Goal: Use online tool/utility: Utilize a website feature to perform a specific function

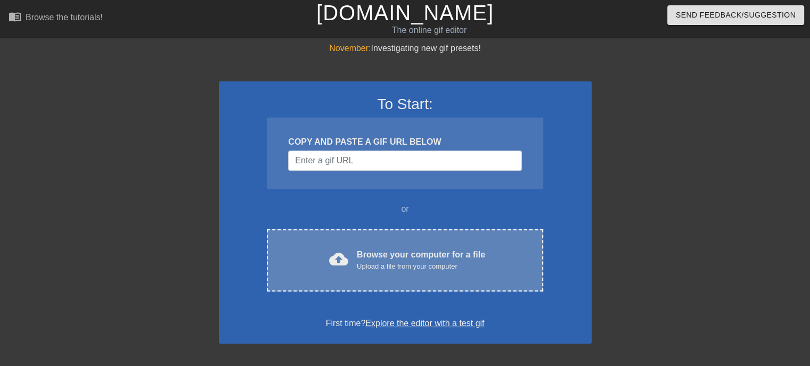
click at [353, 254] on div "cloud_upload Browse your computer for a file Upload a file from your computer" at bounding box center [404, 261] width 231 height 24
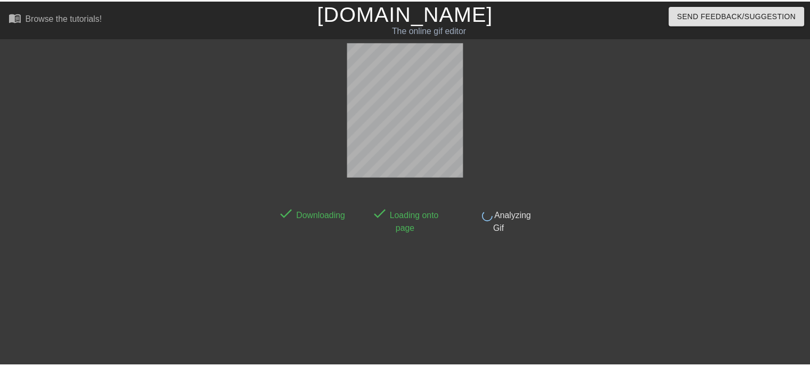
scroll to position [26, 0]
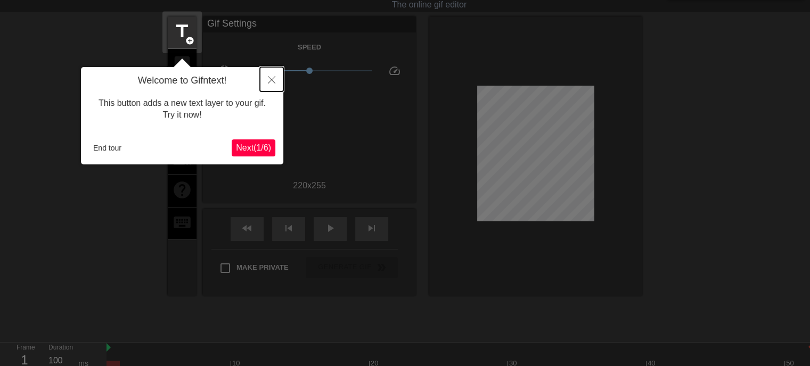
click at [268, 80] on icon "Close" at bounding box center [271, 79] width 7 height 7
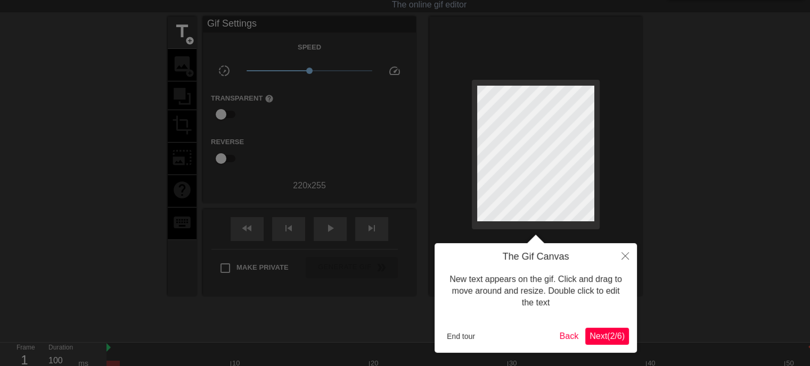
scroll to position [0, 0]
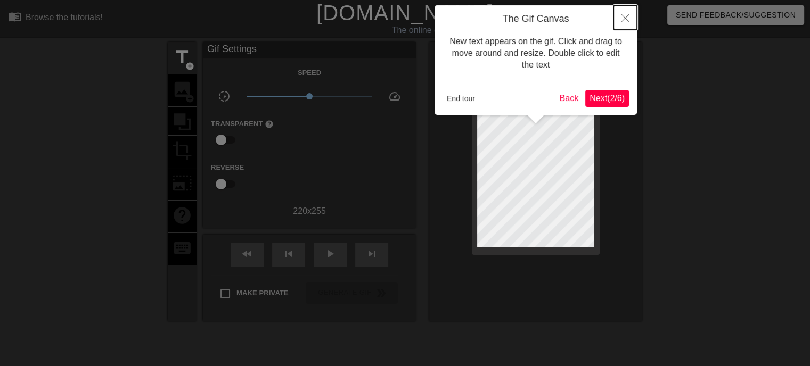
click at [615, 21] on button "Close" at bounding box center [624, 17] width 23 height 24
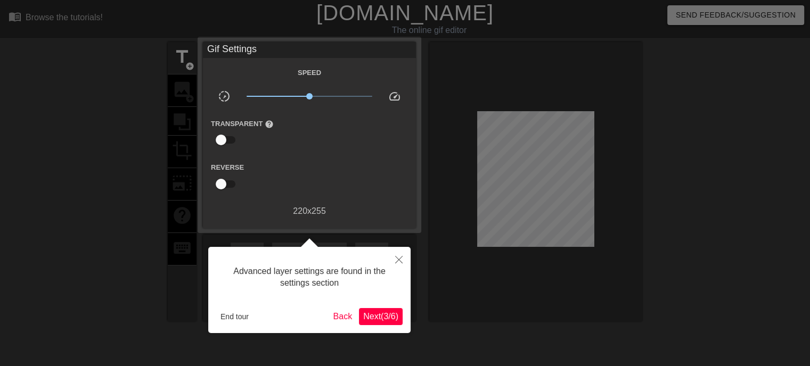
scroll to position [26, 0]
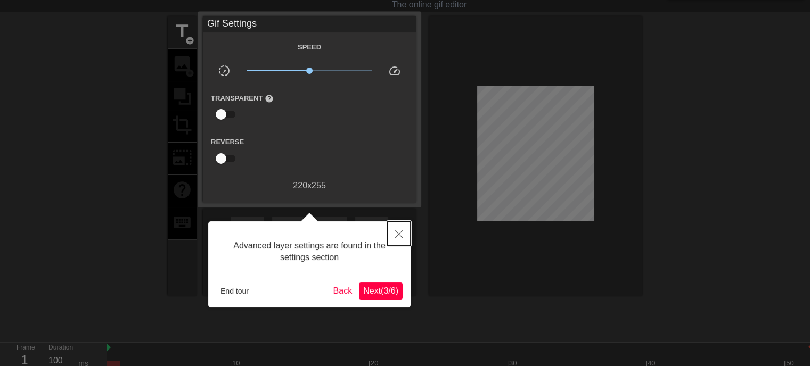
click at [399, 229] on button "Close" at bounding box center [398, 233] width 23 height 24
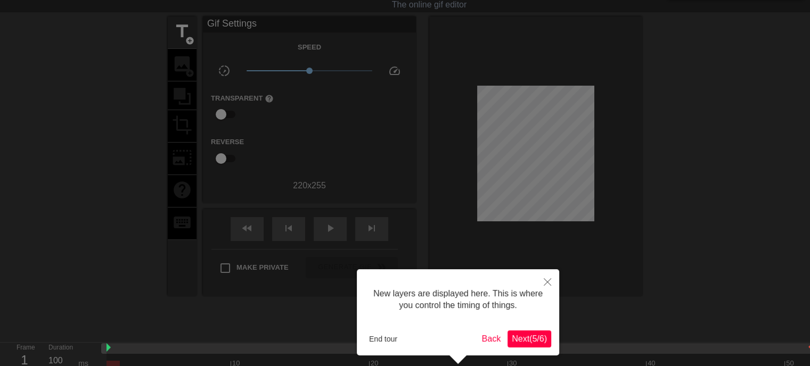
scroll to position [9, 0]
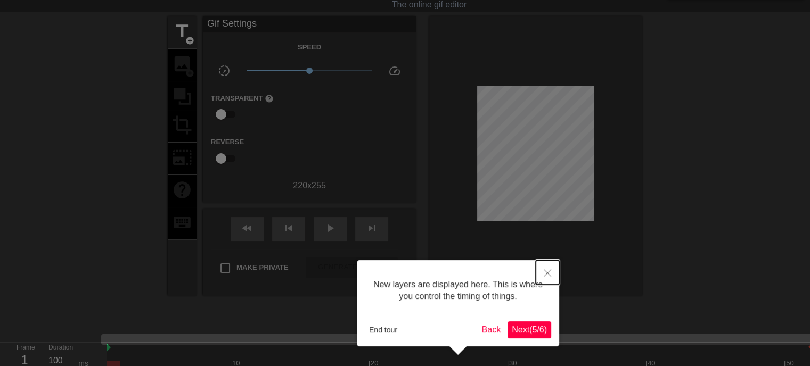
click at [547, 268] on button "Close" at bounding box center [547, 272] width 23 height 24
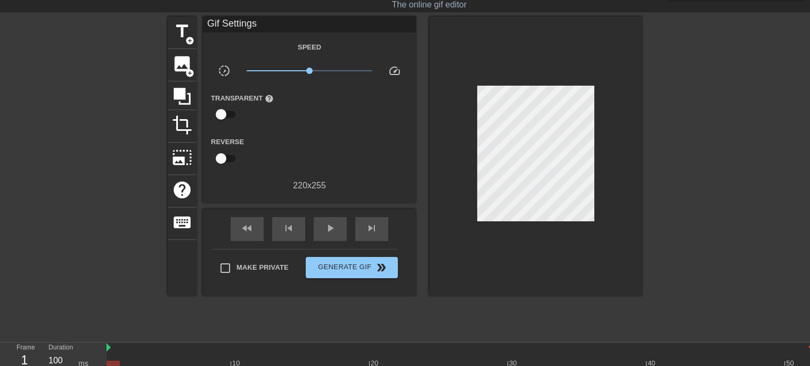
scroll to position [0, 0]
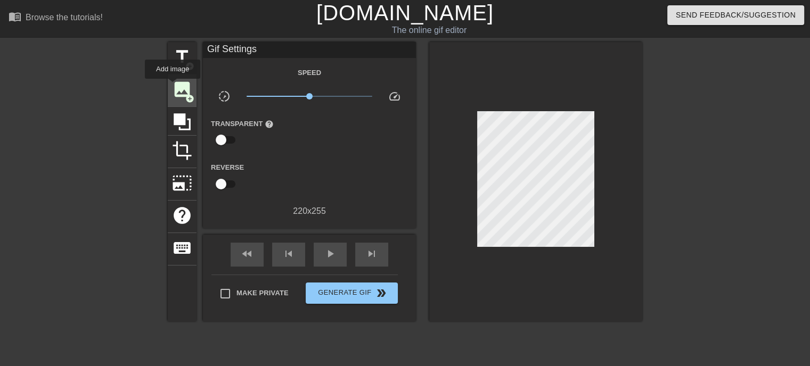
click at [172, 86] on span "image" at bounding box center [182, 89] width 20 height 20
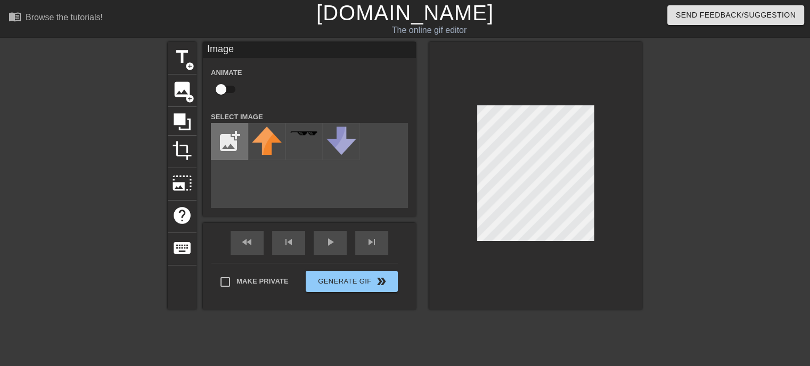
click at [228, 139] on input "file" at bounding box center [229, 142] width 36 height 36
type input "C:\fakepath\corner.png"
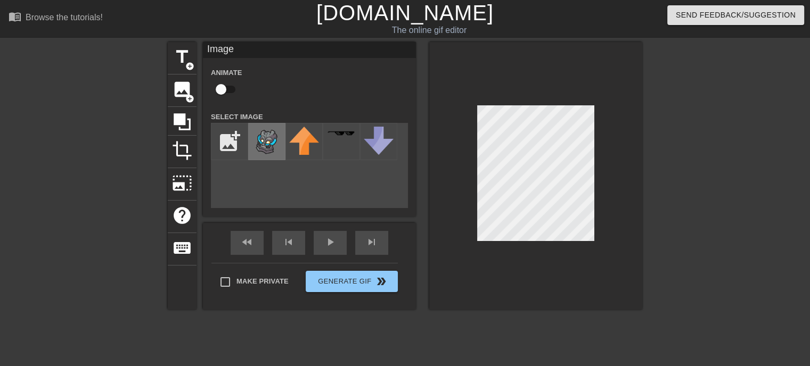
click at [260, 148] on img at bounding box center [267, 142] width 30 height 30
click at [330, 241] on div "fast_rewind skip_previous play_arrow skip_next" at bounding box center [310, 243] width 174 height 40
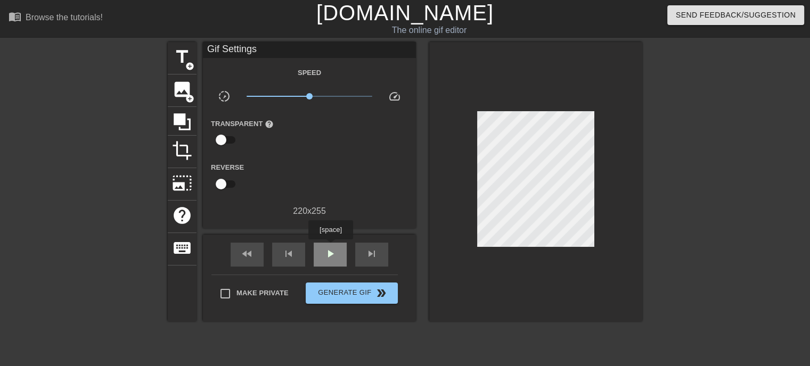
click at [330, 248] on span "play_arrow" at bounding box center [330, 254] width 13 height 13
click at [330, 248] on span "pause" at bounding box center [330, 254] width 13 height 13
click at [330, 248] on span "play_arrow" at bounding box center [330, 254] width 13 height 13
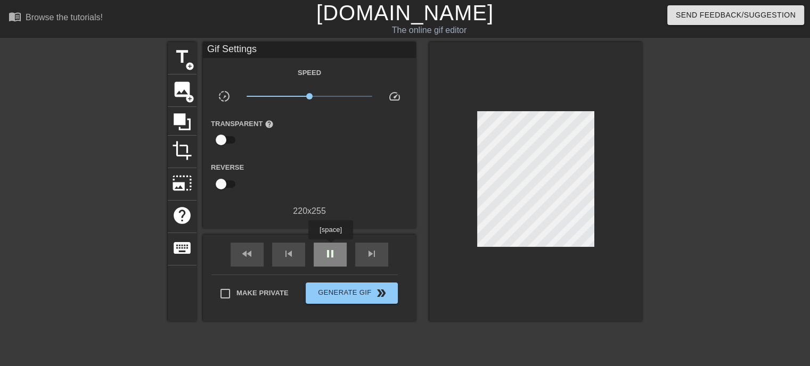
click at [330, 248] on span "pause" at bounding box center [330, 254] width 13 height 13
click at [330, 248] on span "play_arrow" at bounding box center [330, 254] width 13 height 13
click at [330, 248] on span "pause" at bounding box center [330, 254] width 13 height 13
click at [330, 248] on span "play_arrow" at bounding box center [330, 254] width 13 height 13
click at [330, 248] on span "pause" at bounding box center [330, 254] width 13 height 13
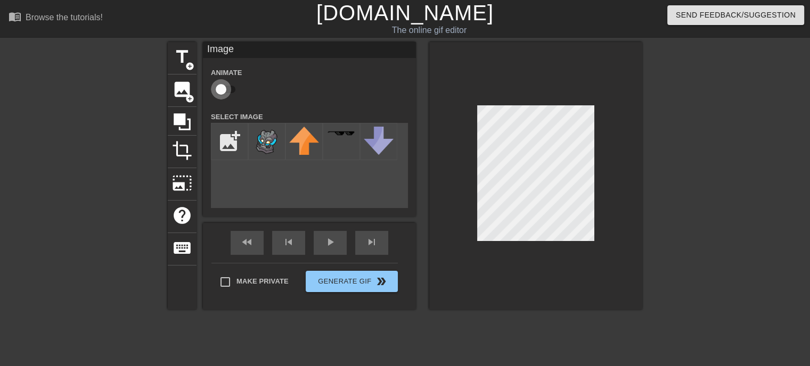
click at [223, 92] on input "checkbox" at bounding box center [221, 89] width 61 height 20
click at [223, 92] on input "checkbox" at bounding box center [231, 89] width 61 height 20
checkbox input "false"
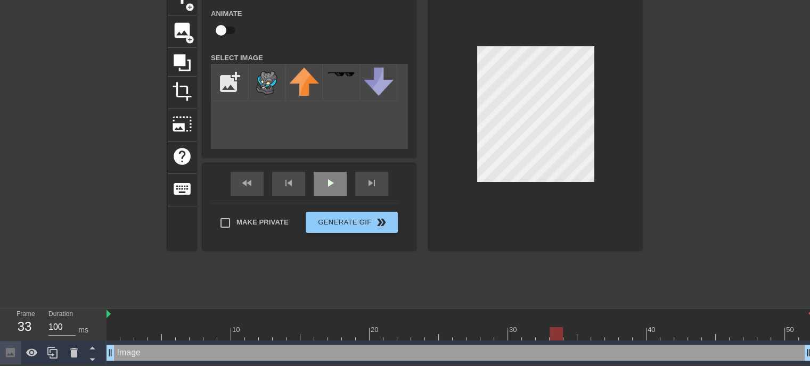
click at [324, 180] on div "fast_rewind skip_previous play_arrow skip_next" at bounding box center [310, 184] width 174 height 40
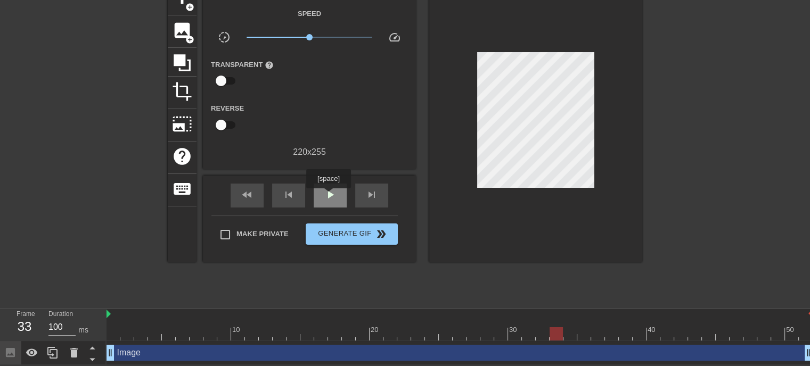
click at [328, 197] on span "play_arrow" at bounding box center [330, 194] width 13 height 13
click at [328, 197] on span "pause" at bounding box center [330, 194] width 13 height 13
click at [328, 197] on span "play_arrow" at bounding box center [330, 194] width 13 height 13
click at [328, 197] on span "pause" at bounding box center [330, 194] width 13 height 13
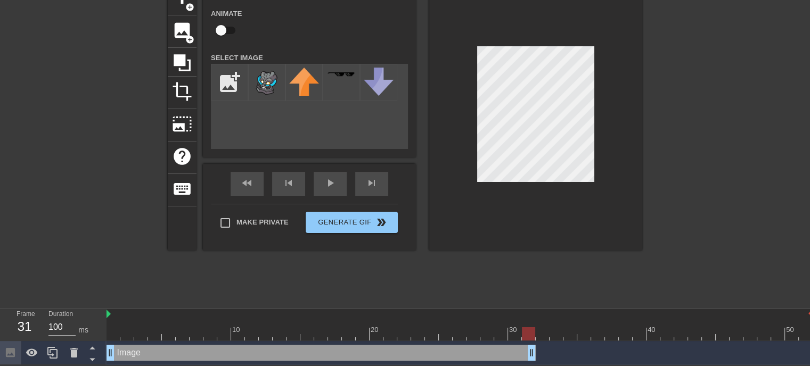
drag, startPoint x: 807, startPoint y: 353, endPoint x: 530, endPoint y: 352, distance: 276.8
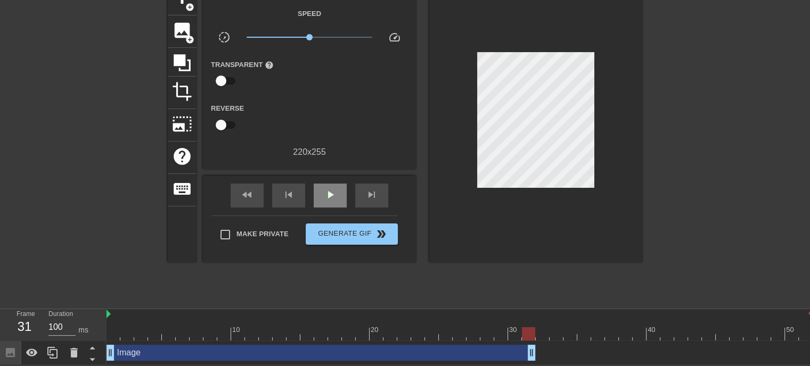
click at [326, 176] on div "fast_rewind skip_previous play_arrow skip_next" at bounding box center [310, 196] width 174 height 40
click at [330, 189] on span "play_arrow" at bounding box center [330, 194] width 13 height 13
click at [330, 189] on span "pause" at bounding box center [330, 194] width 13 height 13
click at [422, 327] on div at bounding box center [459, 333] width 706 height 13
click at [333, 193] on span "play_arrow" at bounding box center [330, 194] width 13 height 13
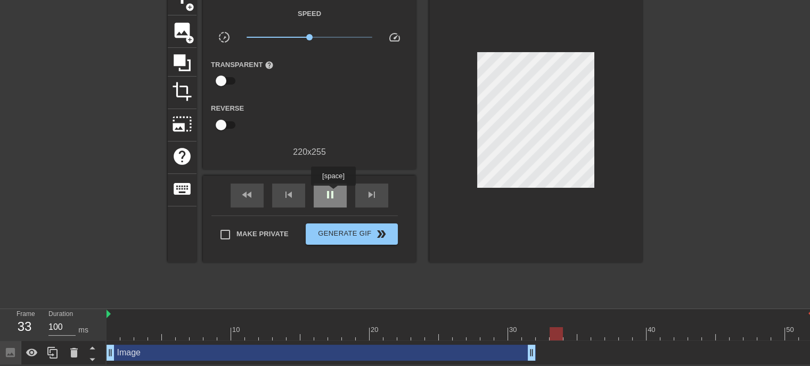
click at [333, 193] on span "pause" at bounding box center [330, 194] width 13 height 13
click at [333, 193] on span "play_arrow" at bounding box center [330, 194] width 13 height 13
click at [333, 193] on span "pause" at bounding box center [330, 194] width 13 height 13
click at [326, 188] on span "play_arrow" at bounding box center [330, 194] width 13 height 13
click at [338, 195] on div "pause" at bounding box center [330, 196] width 33 height 24
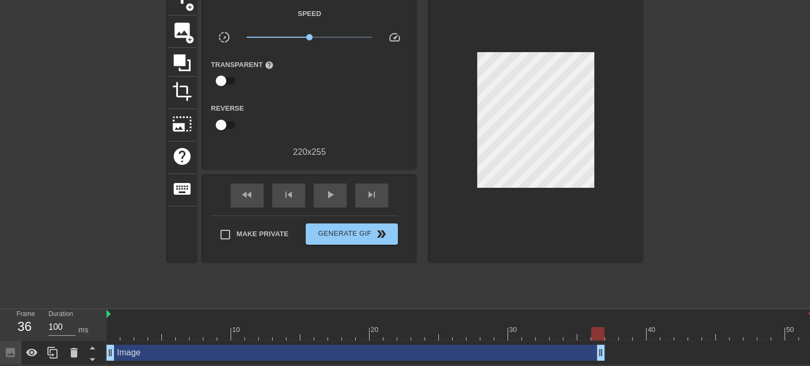
drag, startPoint x: 529, startPoint y: 353, endPoint x: 596, endPoint y: 351, distance: 67.6
click at [421, 330] on div at bounding box center [459, 333] width 706 height 13
click at [327, 195] on span "play_arrow" at bounding box center [330, 194] width 13 height 13
click at [327, 195] on span "pause" at bounding box center [330, 194] width 13 height 13
click at [327, 195] on span "play_arrow" at bounding box center [330, 194] width 13 height 13
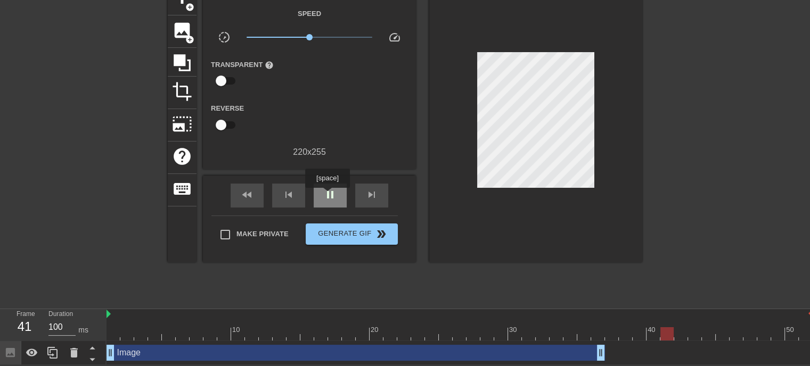
click at [327, 195] on span "pause" at bounding box center [330, 194] width 13 height 13
drag, startPoint x: 601, startPoint y: 348, endPoint x: 610, endPoint y: 349, distance: 9.6
click at [498, 343] on div "Image drag_handle drag_handle" at bounding box center [459, 353] width 706 height 24
click at [497, 349] on div "Image drag_handle drag_handle" at bounding box center [362, 353] width 512 height 16
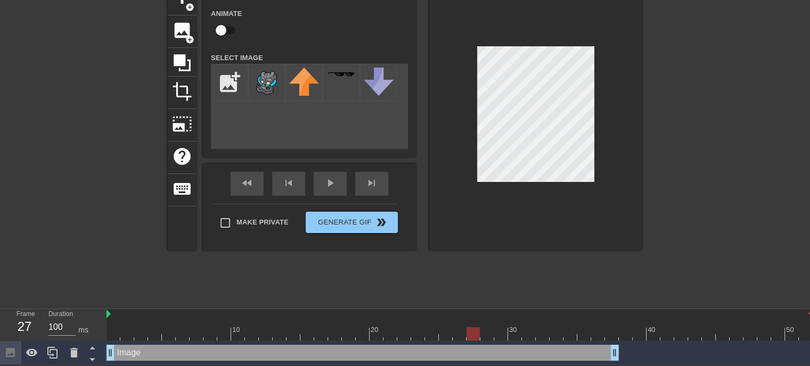
click at [466, 323] on div at bounding box center [473, 326] width 14 height 13
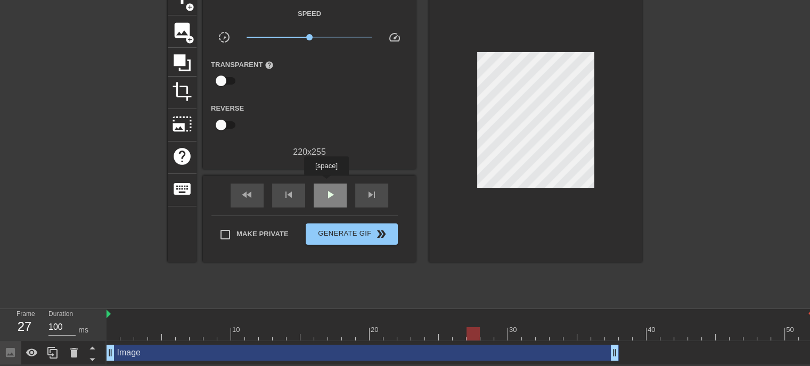
click at [326, 184] on div "play_arrow" at bounding box center [330, 196] width 33 height 24
click at [326, 184] on div "pause" at bounding box center [330, 196] width 33 height 24
click at [621, 331] on div at bounding box center [459, 333] width 706 height 13
click at [188, 42] on div "image add_circle" at bounding box center [182, 31] width 29 height 32
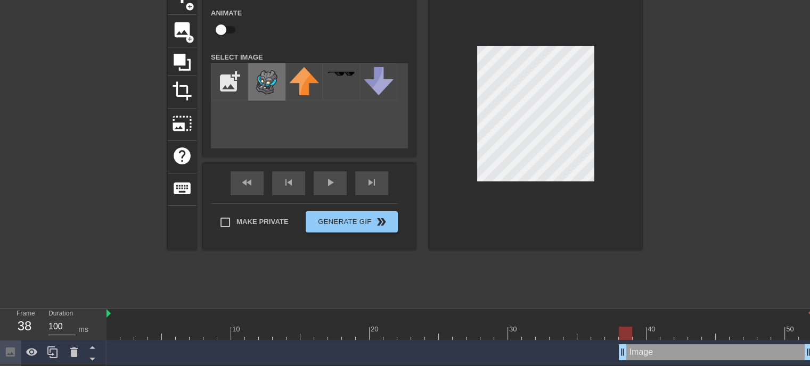
click at [262, 83] on img at bounding box center [267, 82] width 30 height 30
click at [531, 312] on div at bounding box center [459, 314] width 706 height 11
click at [536, 266] on div "title add_circle image add_circle crop photo_size_select_large help keyboard Im…" at bounding box center [405, 141] width 474 height 319
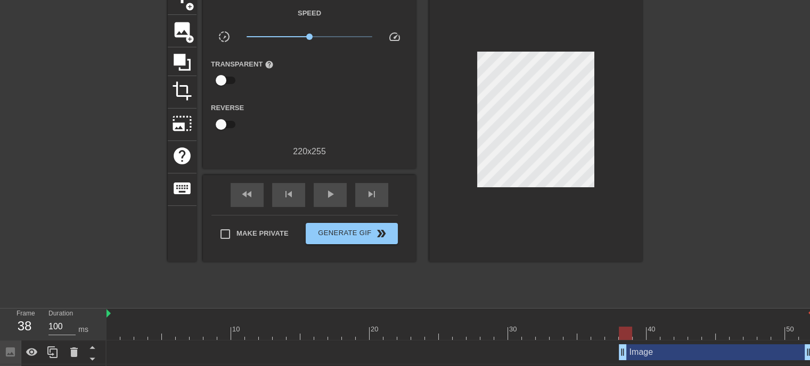
click at [347, 194] on div "fast_rewind skip_previous play_arrow skip_next" at bounding box center [310, 195] width 174 height 40
click at [332, 194] on span "play_arrow" at bounding box center [330, 194] width 13 height 13
click at [334, 193] on span "pause" at bounding box center [330, 194] width 13 height 13
click at [334, 193] on span "play_arrow" at bounding box center [330, 194] width 13 height 13
click at [334, 193] on span "pause" at bounding box center [330, 194] width 13 height 13
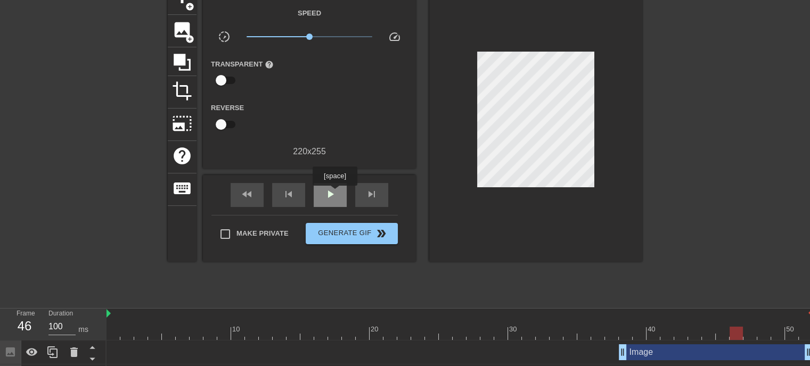
click at [334, 193] on span "play_arrow" at bounding box center [330, 194] width 13 height 13
click at [334, 193] on span "pause" at bounding box center [330, 194] width 13 height 13
drag, startPoint x: 805, startPoint y: 348, endPoint x: 766, endPoint y: 351, distance: 39.0
click at [734, 333] on div at bounding box center [459, 333] width 706 height 13
click at [750, 332] on div at bounding box center [459, 333] width 706 height 13
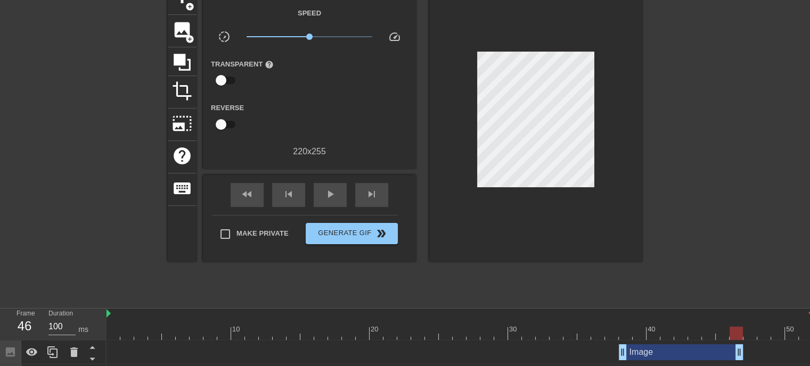
drag, startPoint x: 763, startPoint y: 351, endPoint x: 741, endPoint y: 351, distance: 22.4
click at [749, 334] on div at bounding box center [459, 333] width 706 height 13
click at [763, 332] on div at bounding box center [459, 333] width 706 height 13
click at [750, 334] on div at bounding box center [459, 333] width 706 height 13
click at [182, 32] on span "image" at bounding box center [182, 30] width 20 height 20
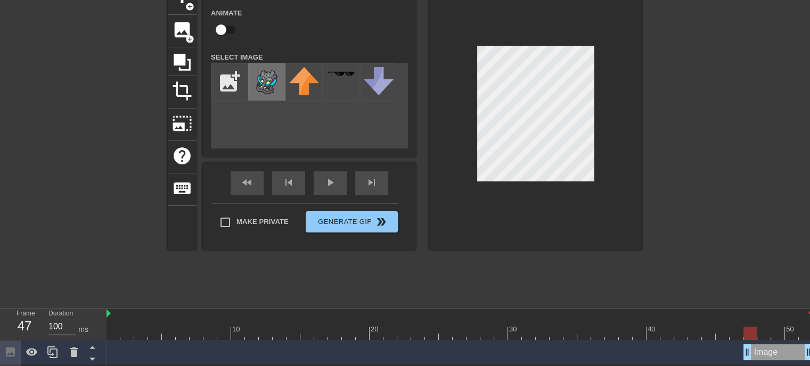
click at [255, 84] on img at bounding box center [267, 82] width 30 height 30
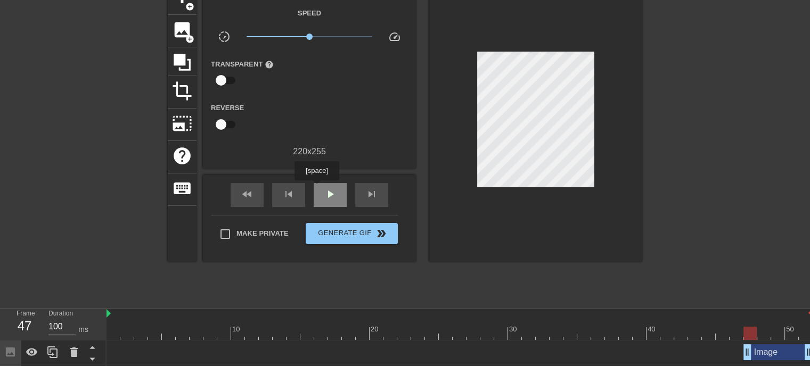
click at [316, 188] on div "play_arrow" at bounding box center [330, 195] width 33 height 24
click at [317, 188] on div "pause" at bounding box center [330, 195] width 33 height 24
click at [324, 191] on span "play_arrow" at bounding box center [330, 194] width 13 height 13
click at [338, 189] on div "pause" at bounding box center [330, 195] width 33 height 24
click at [338, 189] on div "play_arrow" at bounding box center [330, 195] width 33 height 24
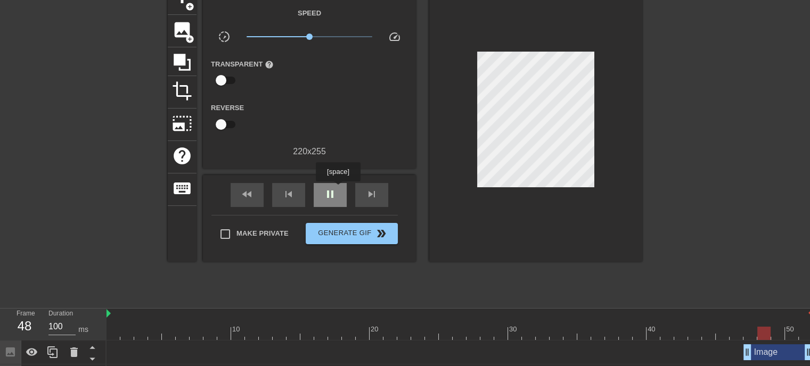
click at [338, 189] on div "pause" at bounding box center [330, 195] width 33 height 24
click at [320, 195] on div "play_arrow" at bounding box center [330, 195] width 33 height 24
click at [327, 192] on span "pause" at bounding box center [330, 194] width 13 height 13
click at [327, 192] on span "play_arrow" at bounding box center [330, 194] width 13 height 13
click at [327, 192] on span "pause" at bounding box center [330, 194] width 13 height 13
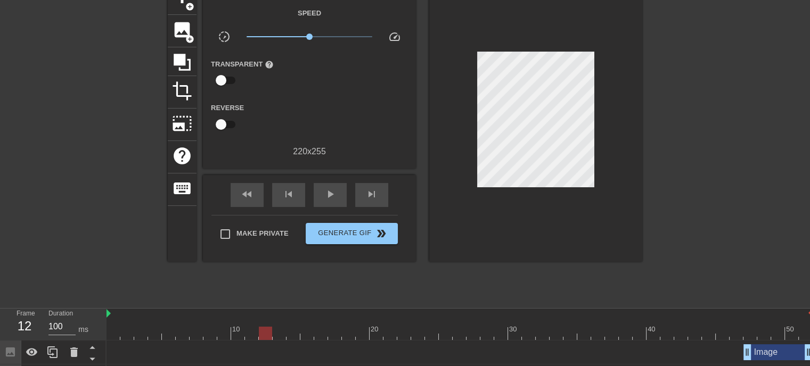
click at [269, 332] on div at bounding box center [459, 333] width 706 height 13
click at [191, 35] on span "add_circle" at bounding box center [189, 39] width 9 height 9
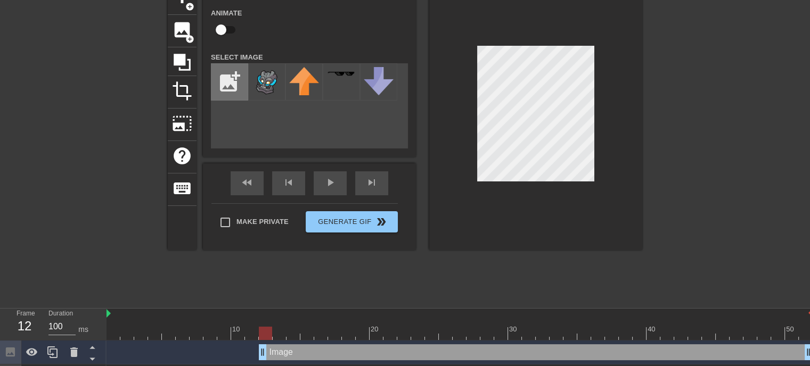
click at [237, 79] on input "file" at bounding box center [229, 82] width 36 height 36
type input "C:\fakepath\solarblade.png"
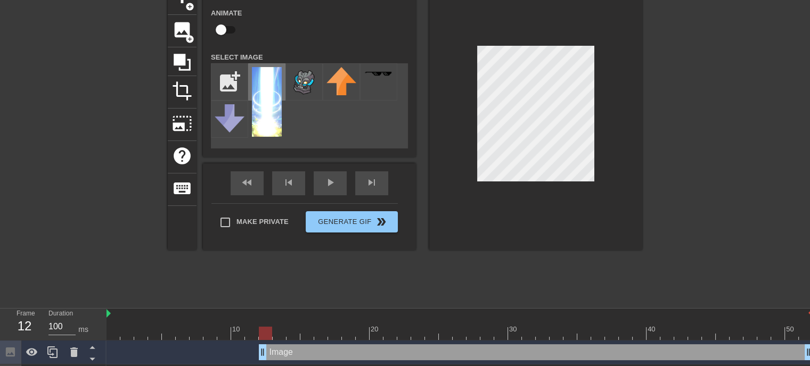
click at [274, 78] on img at bounding box center [267, 102] width 30 height 70
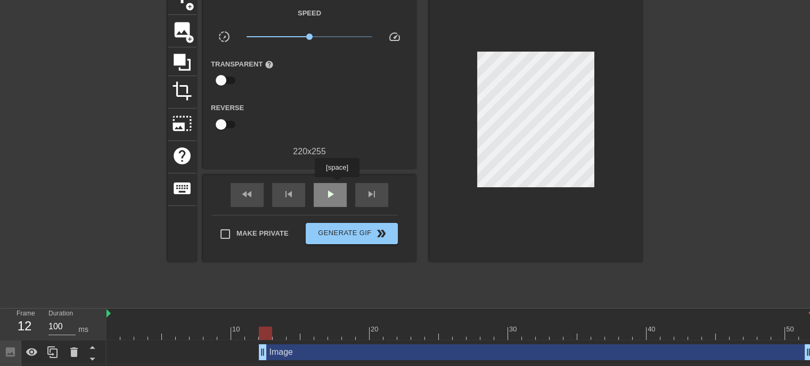
click at [336, 185] on div "play_arrow" at bounding box center [330, 195] width 33 height 24
click at [336, 185] on div "pause" at bounding box center [330, 195] width 33 height 24
click at [336, 185] on div "play_arrow" at bounding box center [330, 195] width 33 height 24
click at [336, 185] on div "pause" at bounding box center [330, 195] width 33 height 24
click at [336, 185] on div "play_arrow" at bounding box center [330, 195] width 33 height 24
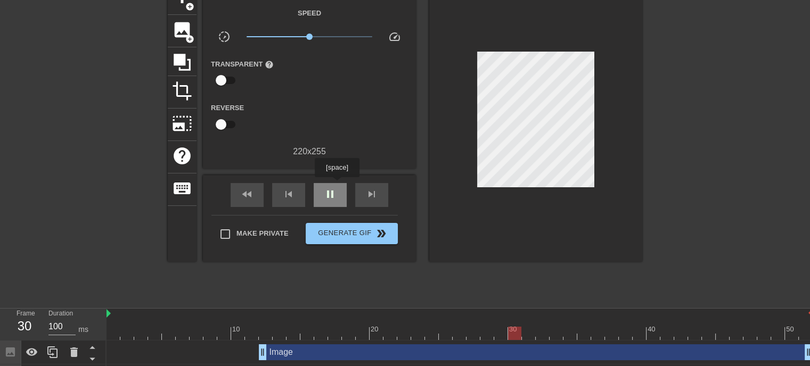
click at [336, 185] on div "pause" at bounding box center [330, 195] width 33 height 24
click at [336, 185] on div "play_arrow" at bounding box center [330, 195] width 33 height 24
click at [336, 185] on div "pause" at bounding box center [330, 195] width 33 height 24
click at [336, 185] on div "play_arrow" at bounding box center [330, 195] width 33 height 24
click at [336, 185] on div "pause" at bounding box center [330, 195] width 33 height 24
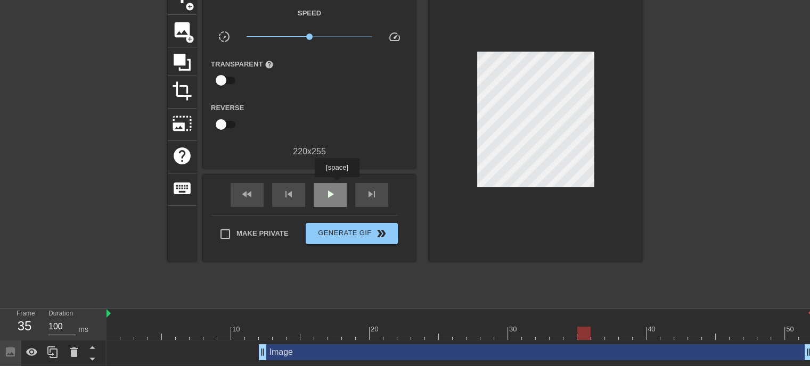
click at [336, 185] on div "play_arrow" at bounding box center [330, 195] width 33 height 24
click at [336, 185] on div "pause" at bounding box center [330, 195] width 33 height 24
click at [336, 185] on div "play_arrow" at bounding box center [330, 195] width 33 height 24
click at [336, 185] on div "pause" at bounding box center [330, 195] width 33 height 24
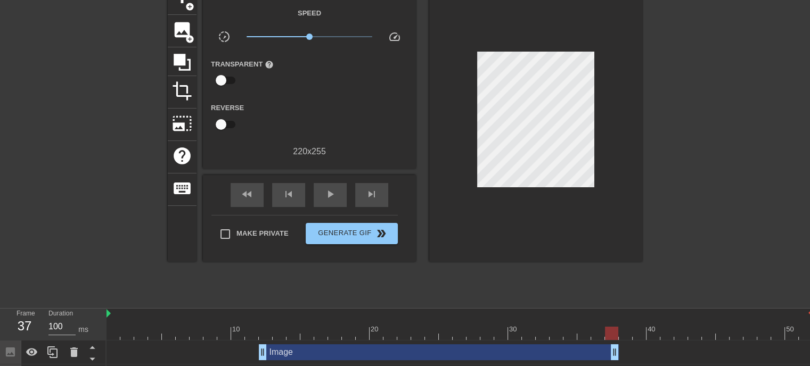
drag, startPoint x: 807, startPoint y: 353, endPoint x: 615, endPoint y: 339, distance: 192.2
click at [615, 339] on div "10 20 30 40 50 Image drag_handle drag_handle Image drag_handle drag_handle Imag…" at bounding box center [457, 373] width 703 height 128
click at [317, 188] on div "play_arrow" at bounding box center [330, 195] width 33 height 24
click at [317, 188] on div "pause" at bounding box center [330, 195] width 33 height 24
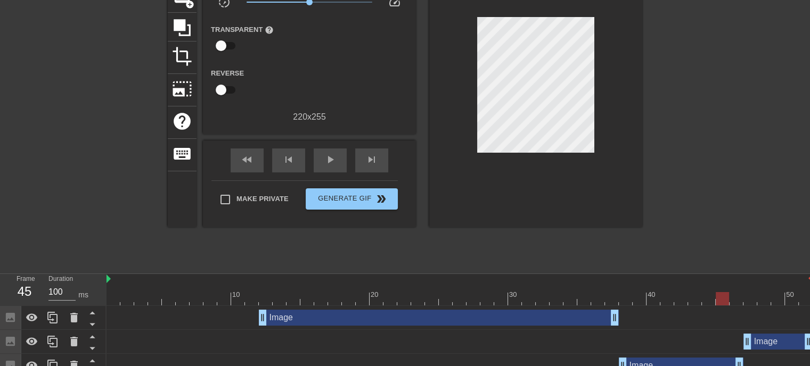
scroll to position [95, 0]
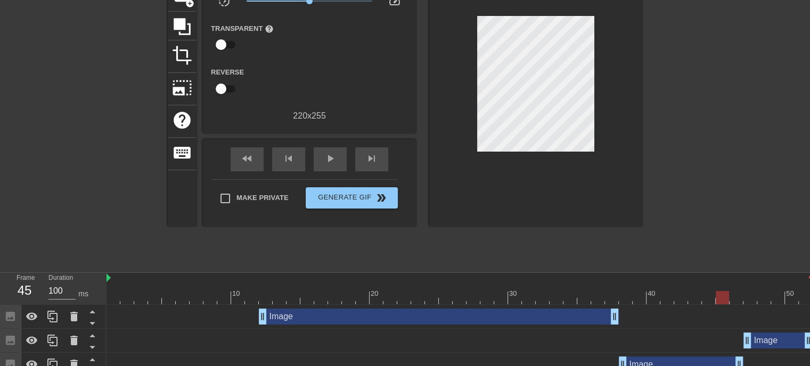
click at [569, 301] on div at bounding box center [459, 297] width 706 height 13
click at [323, 166] on div "play_arrow" at bounding box center [330, 159] width 33 height 24
click at [323, 166] on div "pause" at bounding box center [330, 159] width 33 height 24
click at [595, 292] on div at bounding box center [459, 297] width 706 height 13
click at [319, 155] on div "play_arrow" at bounding box center [330, 159] width 33 height 24
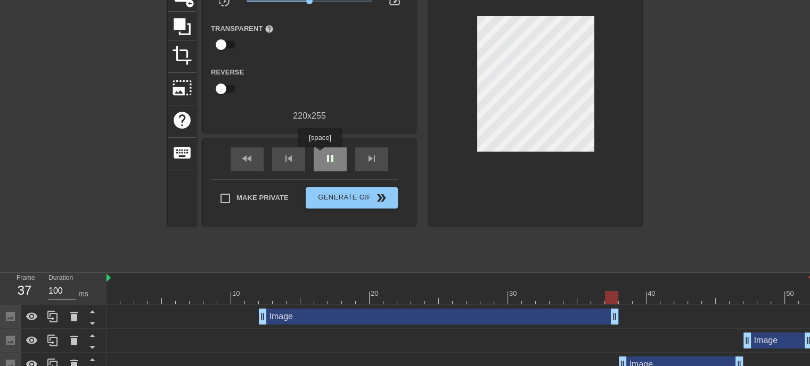
click at [319, 155] on div "pause" at bounding box center [330, 159] width 33 height 24
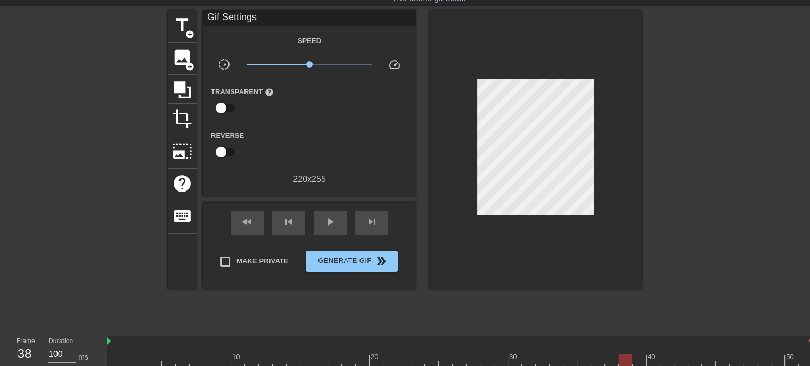
scroll to position [32, 0]
click at [180, 51] on span "image" at bounding box center [182, 57] width 20 height 20
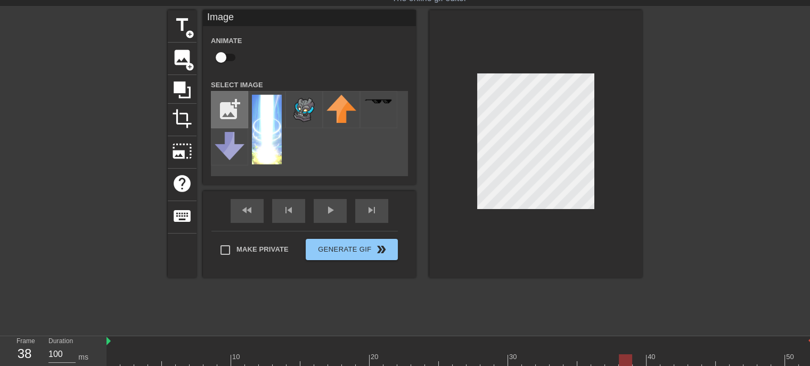
click at [237, 114] on input "file" at bounding box center [229, 110] width 36 height 36
type input "C:\fakepath\dablayde.png"
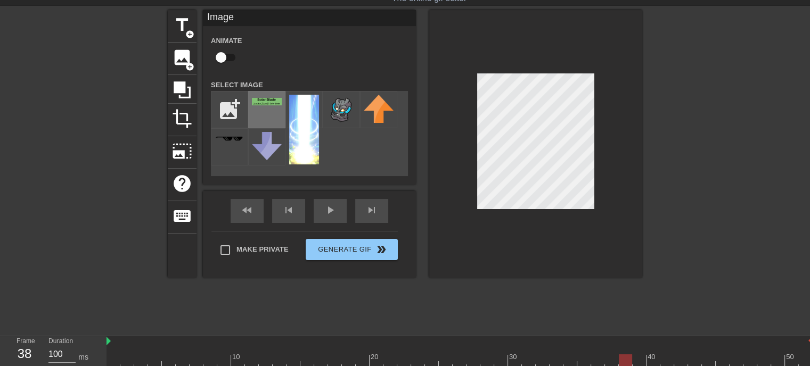
click at [268, 108] on div at bounding box center [266, 109] width 37 height 37
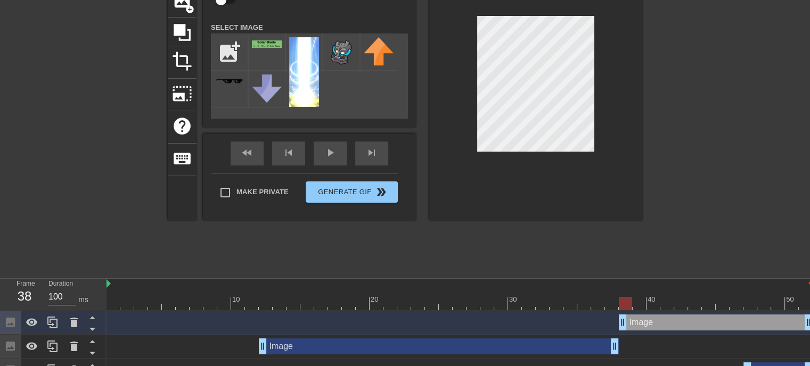
scroll to position [87, 0]
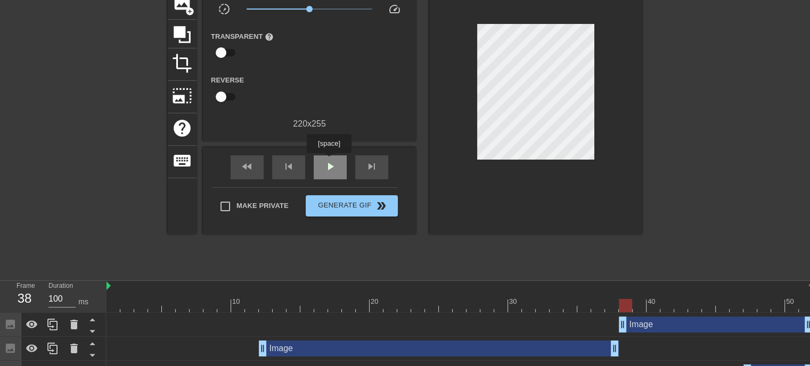
click at [328, 161] on span "play_arrow" at bounding box center [330, 166] width 13 height 13
click at [328, 161] on span "pause" at bounding box center [330, 166] width 13 height 13
click at [328, 161] on span "play_arrow" at bounding box center [330, 166] width 13 height 13
click at [328, 161] on span "pause" at bounding box center [330, 166] width 13 height 13
click at [328, 161] on span "play_arrow" at bounding box center [330, 166] width 13 height 13
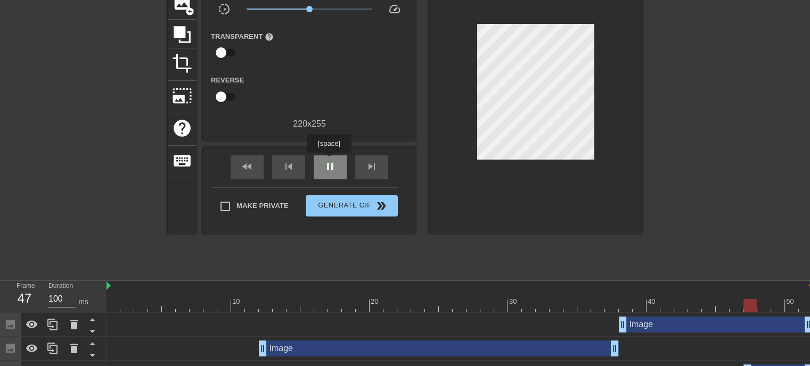
click at [328, 161] on span "pause" at bounding box center [330, 166] width 13 height 13
drag, startPoint x: 805, startPoint y: 325, endPoint x: 754, endPoint y: 325, distance: 51.6
click at [330, 167] on span "play_arrow" at bounding box center [330, 166] width 13 height 13
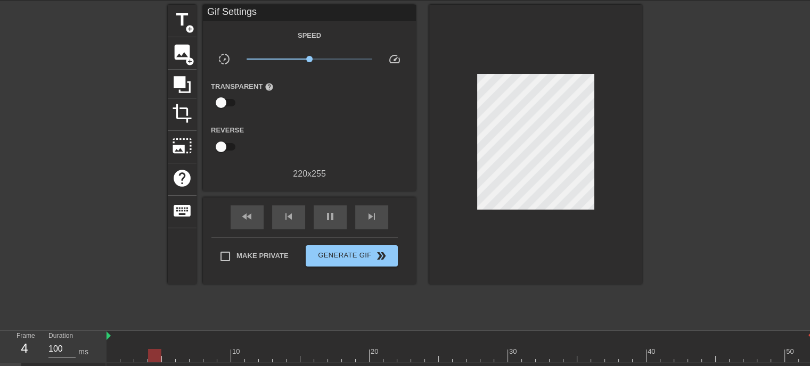
scroll to position [34, 0]
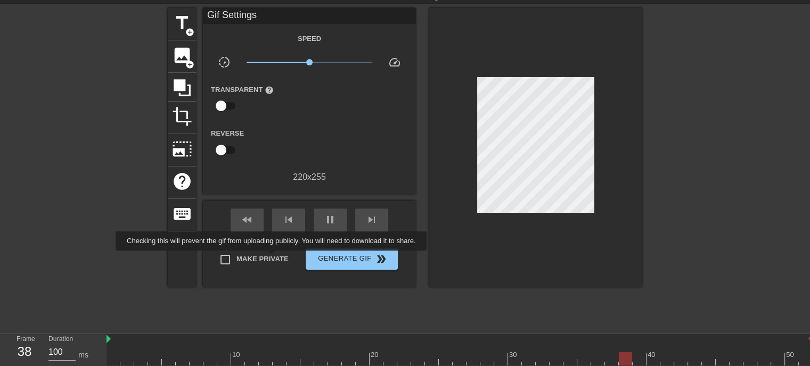
click at [273, 258] on span "Make Private" at bounding box center [262, 259] width 52 height 11
click at [236, 258] on input "Make Private" at bounding box center [225, 260] width 22 height 22
checkbox input "true"
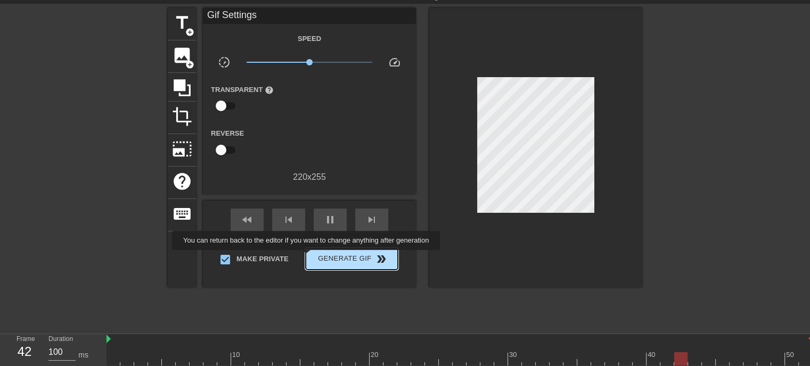
click at [320, 256] on span "Generate Gif double_arrow" at bounding box center [352, 259] width 84 height 13
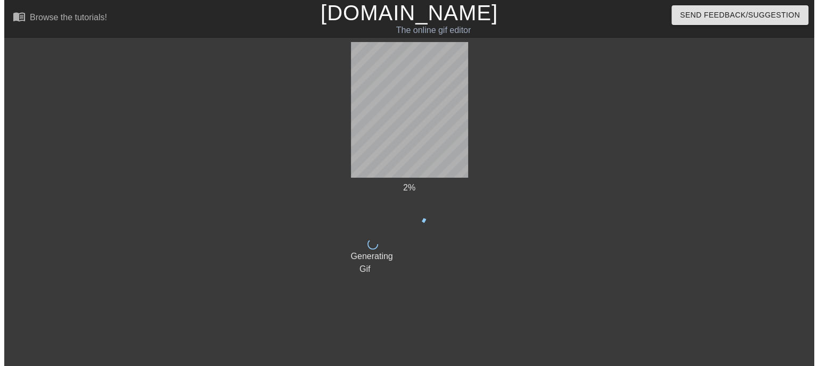
scroll to position [0, 0]
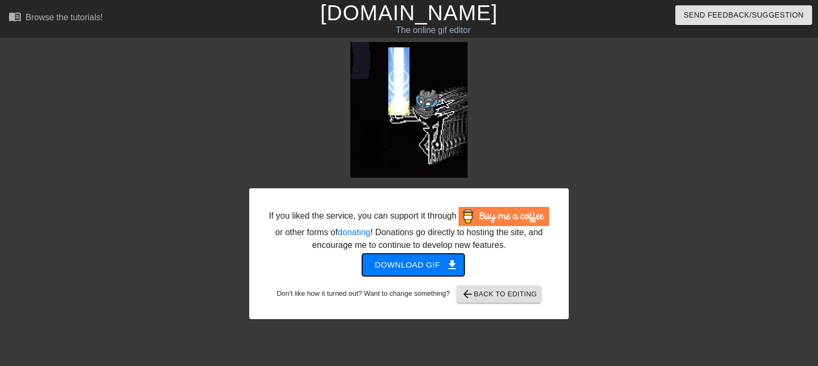
click at [414, 265] on span "Download gif get_app" at bounding box center [413, 265] width 77 height 14
